Goal: Download file/media

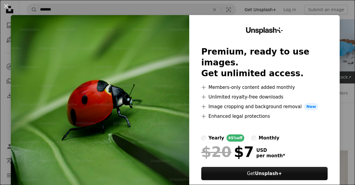
scroll to position [4229, 0]
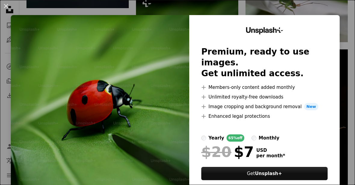
click at [340, 37] on div "Unsplash+ Premium, ready to use images. Get unlimited access. A plus sign Membe…" at bounding box center [264, 110] width 150 height 191
click at [340, 44] on div "Unsplash+ Premium, ready to use images. Get unlimited access. A plus sign Membe…" at bounding box center [264, 110] width 150 height 191
click at [340, 41] on div "Unsplash+ Premium, ready to use images. Get unlimited access. A plus sign Membe…" at bounding box center [264, 110] width 150 height 191
click at [340, 81] on div "Unsplash+ Premium, ready to use images. Get unlimited access. A plus sign Membe…" at bounding box center [264, 110] width 150 height 191
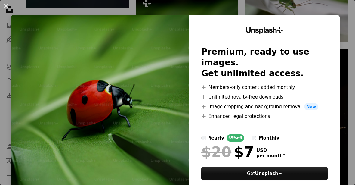
click at [339, 86] on div "Unsplash+ Premium, ready to use images. Get unlimited access. A plus sign Membe…" at bounding box center [264, 110] width 150 height 191
click at [350, 55] on div "An X shape Unsplash+ Premium, ready to use images. Get unlimited access. A plus…" at bounding box center [177, 92] width 355 height 185
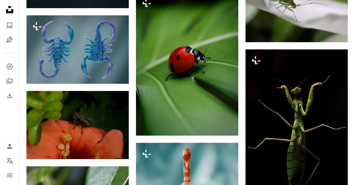
click at [215, 95] on img at bounding box center [187, 63] width 102 height 143
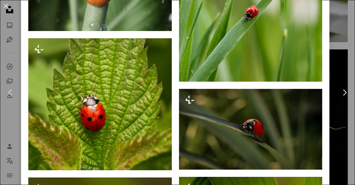
scroll to position [685, 0]
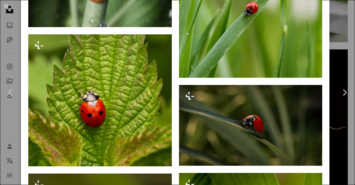
click at [344, 57] on div "An X shape Chevron left Chevron right A Chosen Soul For Unsplash+ A heart A plu…" at bounding box center [177, 92] width 355 height 185
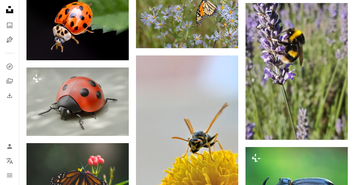
scroll to position [1026, 0]
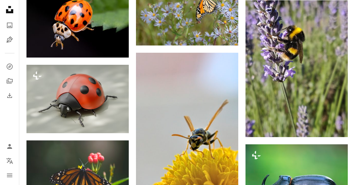
click at [339, 123] on link "Arrow pointing down" at bounding box center [336, 126] width 12 height 10
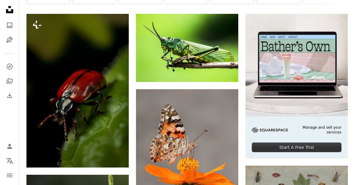
scroll to position [0, 0]
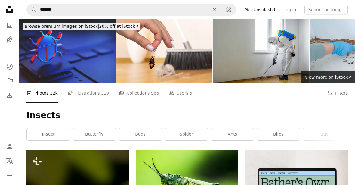
click at [220, 9] on icon "An X shape" at bounding box center [214, 9] width 13 height 5
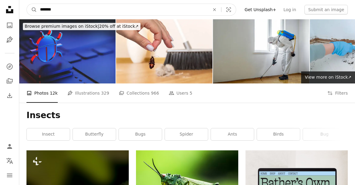
type input "*******"
click at [32, 10] on button "A magnifying glass" at bounding box center [32, 9] width 10 height 11
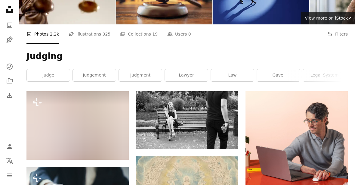
scroll to position [59, 0]
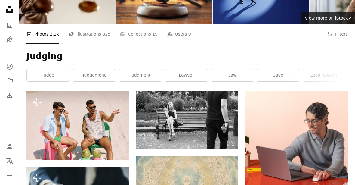
click at [111, 127] on img at bounding box center [77, 125] width 102 height 68
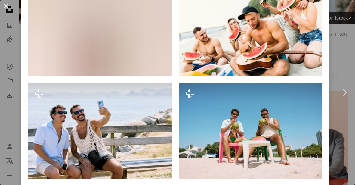
scroll to position [483, 0]
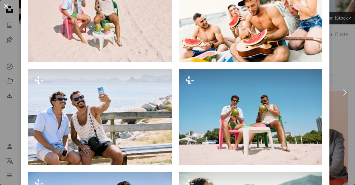
click at [342, 28] on div "An X shape Chevron left Chevron right [PERSON_NAME] For Unsplash+ A heart A plu…" at bounding box center [177, 92] width 355 height 185
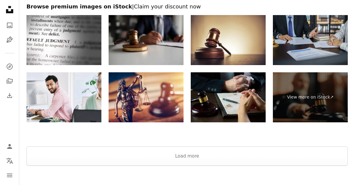
click at [190, 162] on button "Load more" at bounding box center [186, 156] width 321 height 19
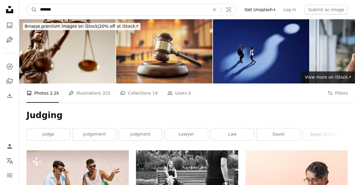
click at [203, 10] on input "*******" at bounding box center [122, 9] width 171 height 11
type input "**********"
click at [32, 10] on button "A magnifying glass" at bounding box center [32, 9] width 10 height 11
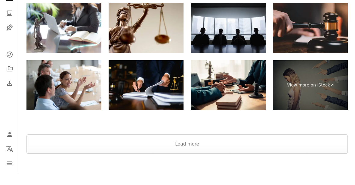
scroll to position [1040, 0]
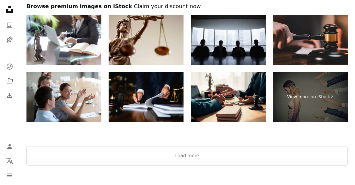
click at [288, 154] on button "Load more" at bounding box center [186, 155] width 321 height 19
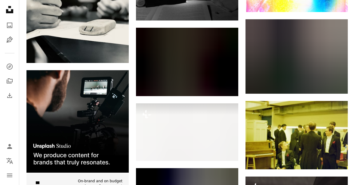
scroll to position [1069, 0]
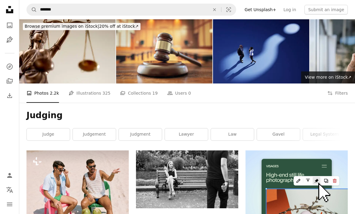
click at [221, 9] on icon "An X shape" at bounding box center [214, 9] width 13 height 5
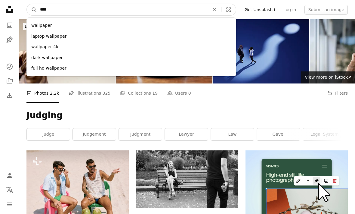
type input "*****"
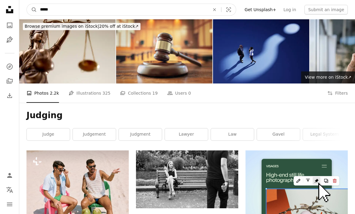
click at [32, 10] on button "A magnifying glass" at bounding box center [32, 9] width 10 height 11
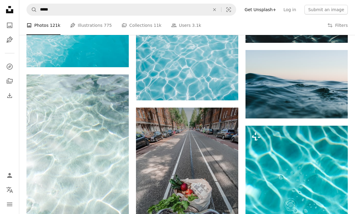
click at [294, 116] on img at bounding box center [297, 84] width 102 height 68
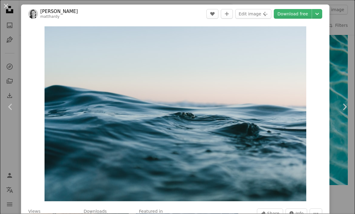
scroll to position [289, 0]
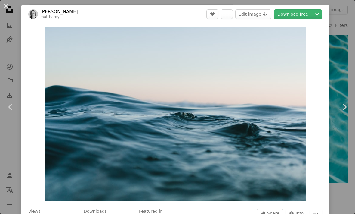
click at [340, 44] on div "An X shape Chevron left Chevron right [PERSON_NAME] matthardy A heart A plus si…" at bounding box center [177, 107] width 355 height 214
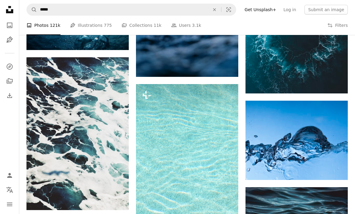
scroll to position [1525, 0]
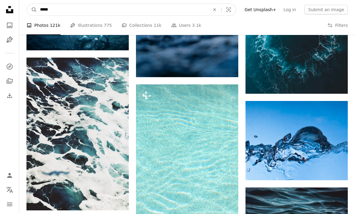
click at [196, 7] on input "*****" at bounding box center [122, 9] width 171 height 11
type input "**********"
click at [32, 9] on button "A magnifying glass" at bounding box center [32, 9] width 10 height 11
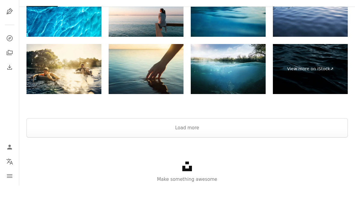
scroll to position [1132, 0]
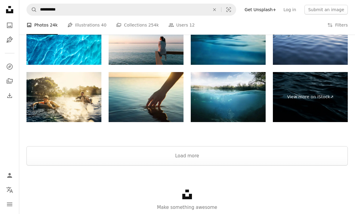
click at [186, 156] on button "Load more" at bounding box center [186, 155] width 321 height 19
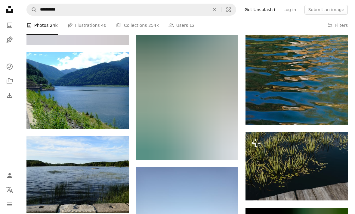
scroll to position [1285, 0]
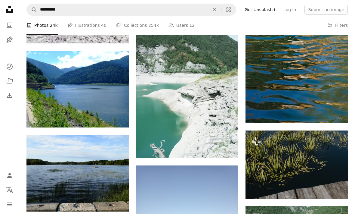
click at [119, 113] on icon "Arrow pointing down" at bounding box center [116, 116] width 5 height 7
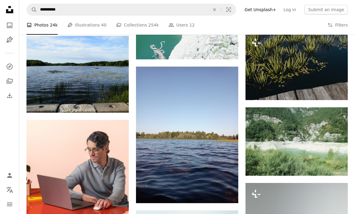
scroll to position [1356, 0]
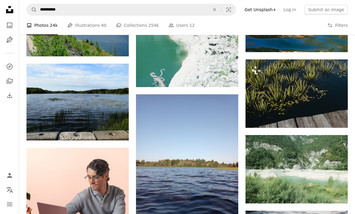
click at [220, 8] on icon "An X shape" at bounding box center [214, 9] width 13 height 5
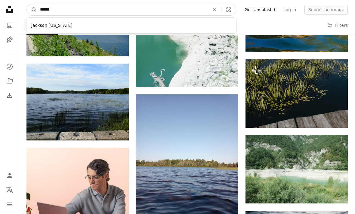
type input "*******"
click at [32, 10] on button "A magnifying glass" at bounding box center [32, 9] width 10 height 11
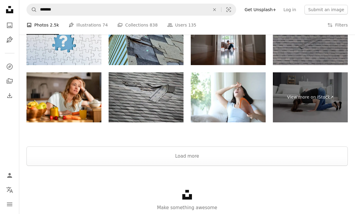
click at [294, 156] on button "Load more" at bounding box center [186, 156] width 321 height 19
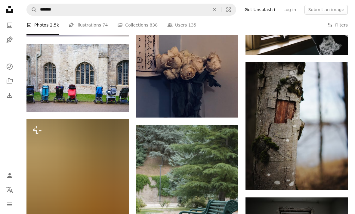
scroll to position [1610, 0]
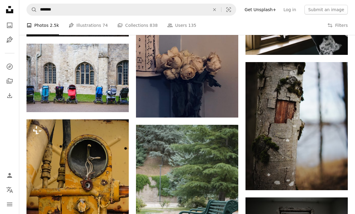
click at [215, 6] on button "An X shape" at bounding box center [214, 9] width 13 height 11
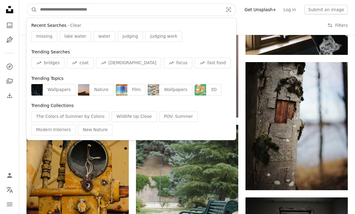
type input "*"
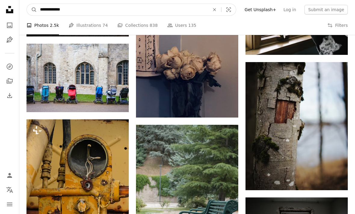
type input "**********"
click at [32, 10] on button "A magnifying glass" at bounding box center [32, 9] width 10 height 11
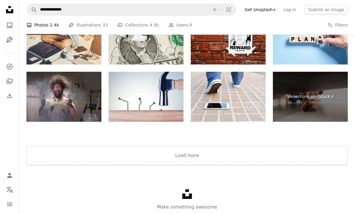
click at [198, 152] on button "Load more" at bounding box center [186, 155] width 321 height 19
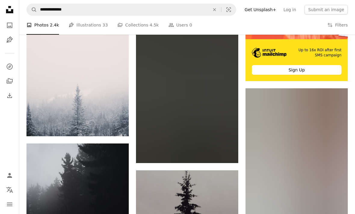
scroll to position [2413, 0]
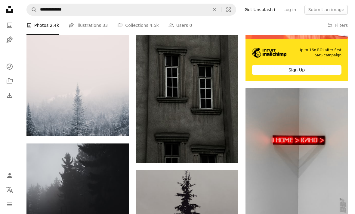
click at [215, 111] on img at bounding box center [187, 85] width 102 height 153
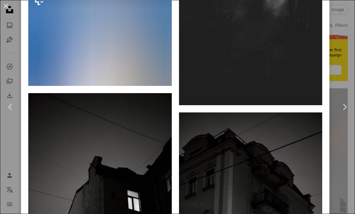
scroll to position [1152, 0]
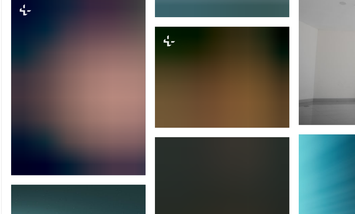
scroll to position [3633, 0]
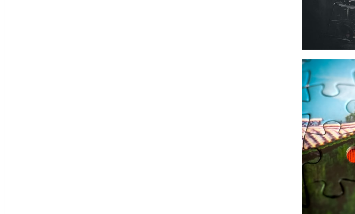
scroll to position [1610, 0]
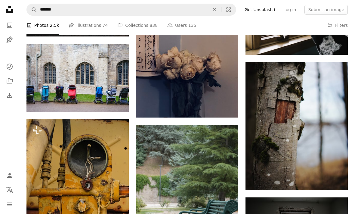
click at [107, 81] on img at bounding box center [77, 78] width 102 height 68
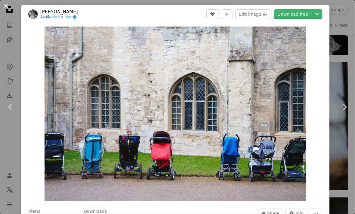
click at [296, 12] on link "Download free" at bounding box center [293, 14] width 38 height 10
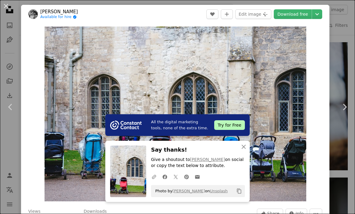
click at [7, 6] on button "An X shape" at bounding box center [5, 5] width 7 height 7
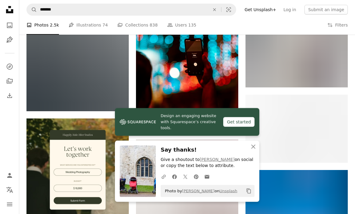
scroll to position [1273, 0]
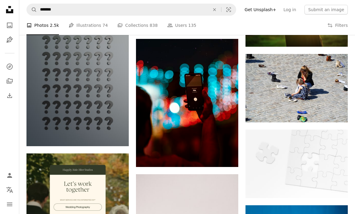
click at [216, 11] on icon "Find visuals sitewide" at bounding box center [214, 9] width 3 height 3
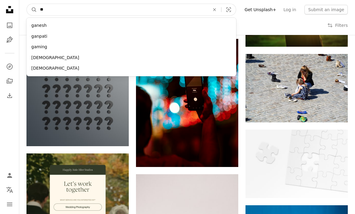
type input "***"
click at [32, 10] on button "A magnifying glass" at bounding box center [32, 9] width 10 height 11
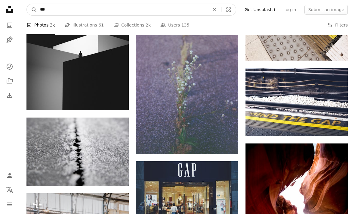
click at [204, 8] on input "***" at bounding box center [122, 9] width 171 height 11
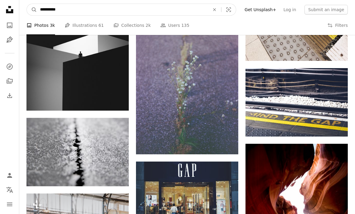
type input "**********"
click at [32, 9] on button "A magnifying glass" at bounding box center [32, 9] width 10 height 11
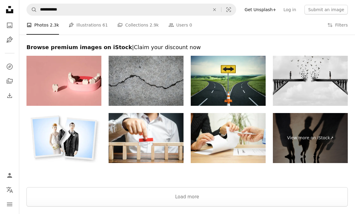
scroll to position [1040, 0]
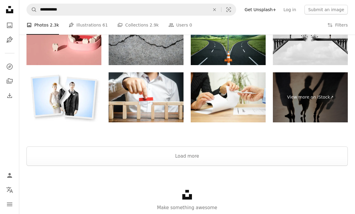
click at [195, 147] on button "Load more" at bounding box center [186, 156] width 321 height 19
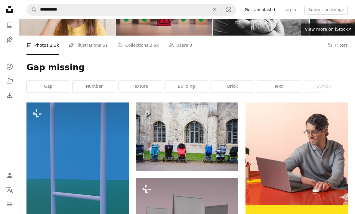
scroll to position [0, 0]
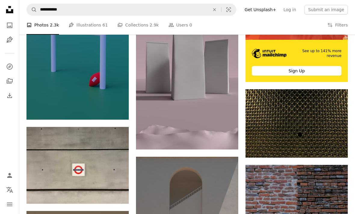
click at [219, 7] on icon "An X shape" at bounding box center [214, 9] width 13 height 5
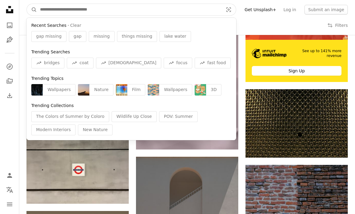
scroll to position [212, 0]
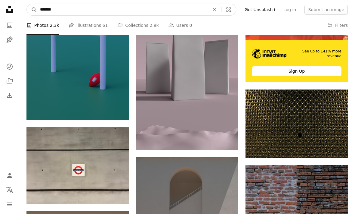
type input "*******"
click at [32, 9] on button "A magnifying glass" at bounding box center [32, 9] width 10 height 11
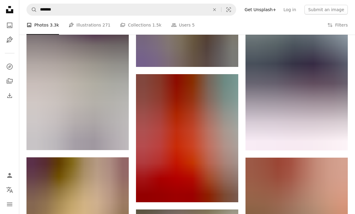
scroll to position [4365, 0]
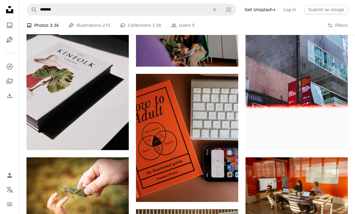
click at [218, 8] on icon "An X shape" at bounding box center [214, 9] width 13 height 5
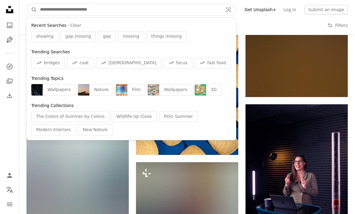
scroll to position [4031, 0]
